Goal: Task Accomplishment & Management: Use online tool/utility

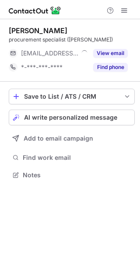
scroll to position [169, 140]
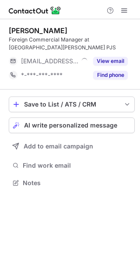
scroll to position [177, 140]
